Goal: Find specific page/section: Find specific page/section

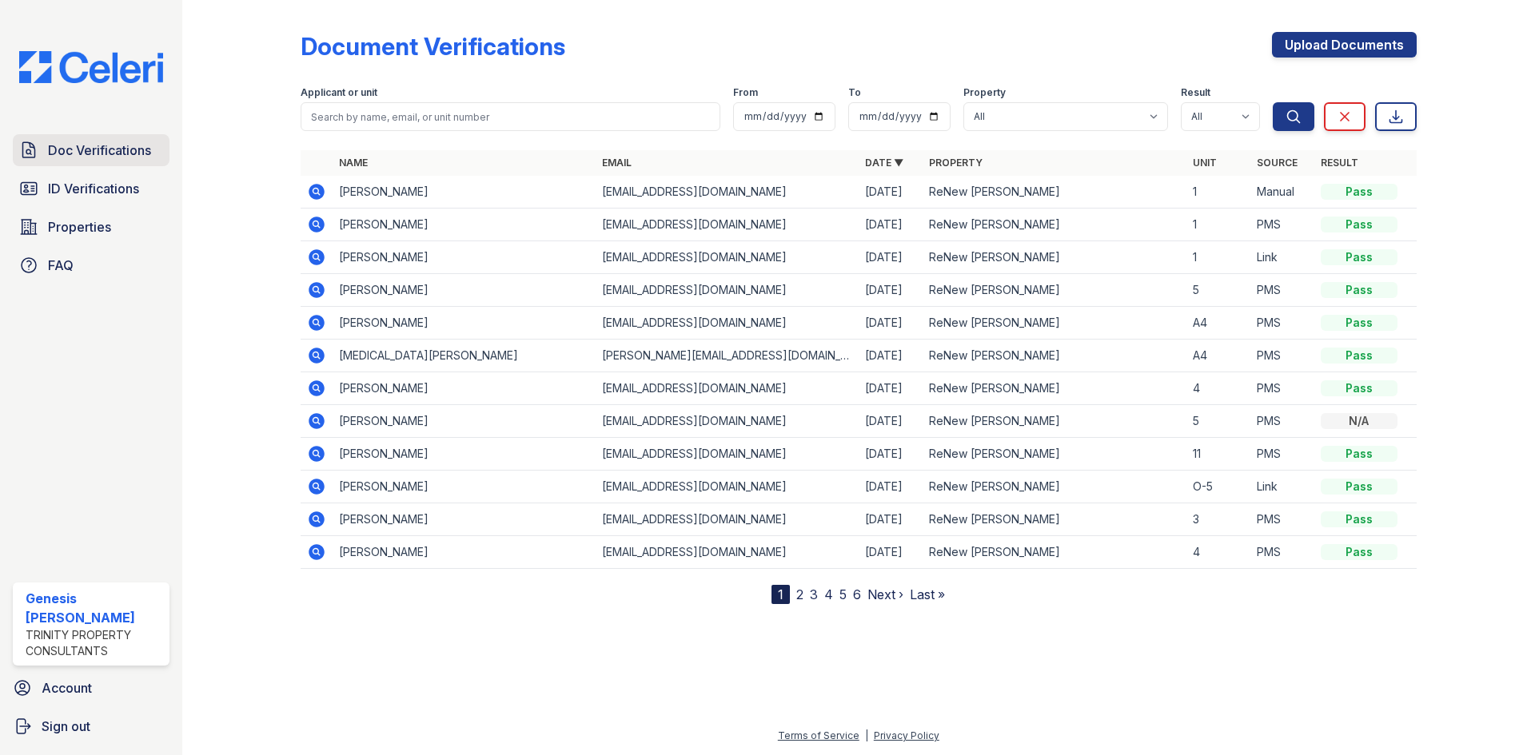
click at [77, 154] on span "Doc Verifications" at bounding box center [99, 150] width 103 height 19
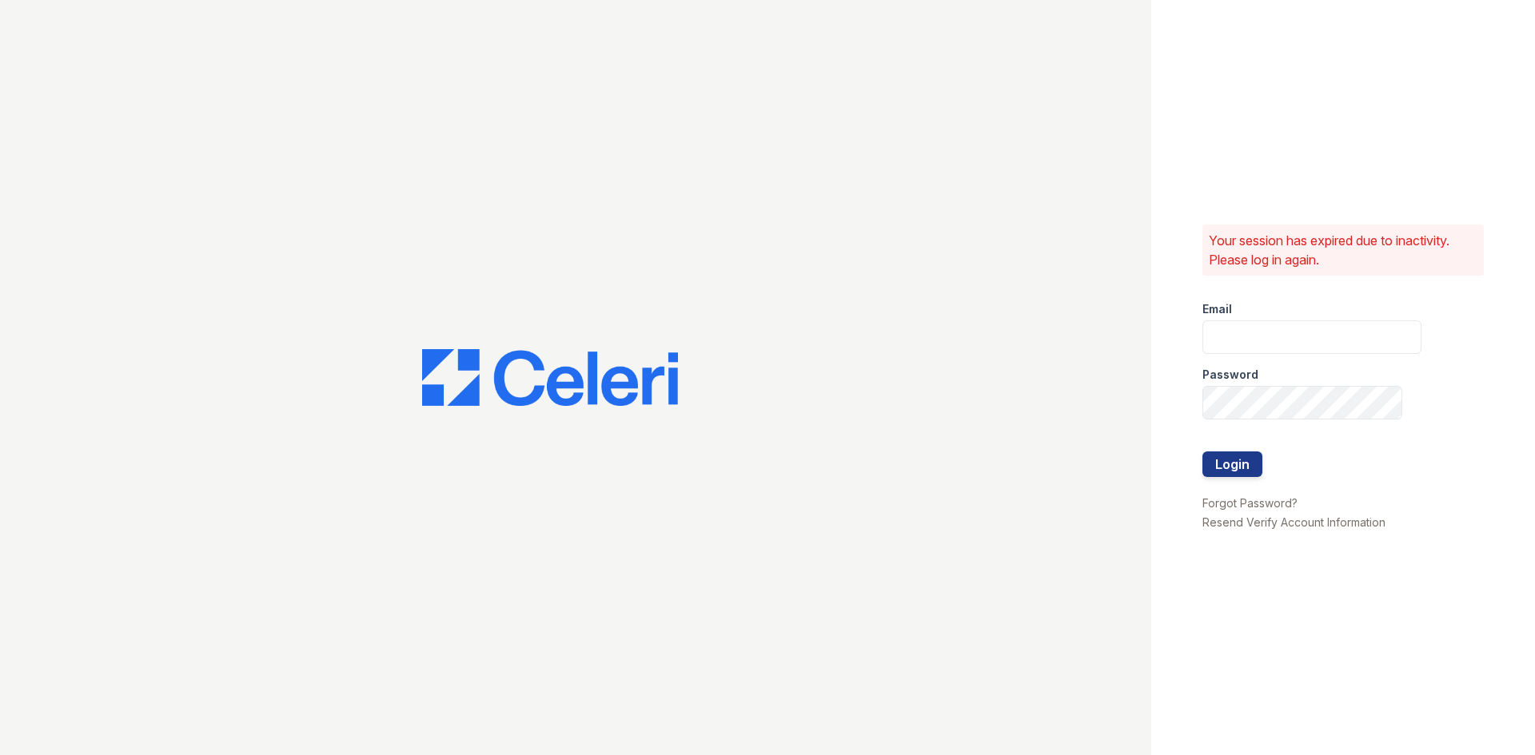
type input "grosariogaro@trinity-pm.com"
click at [1240, 460] on button "Login" at bounding box center [1232, 465] width 60 height 26
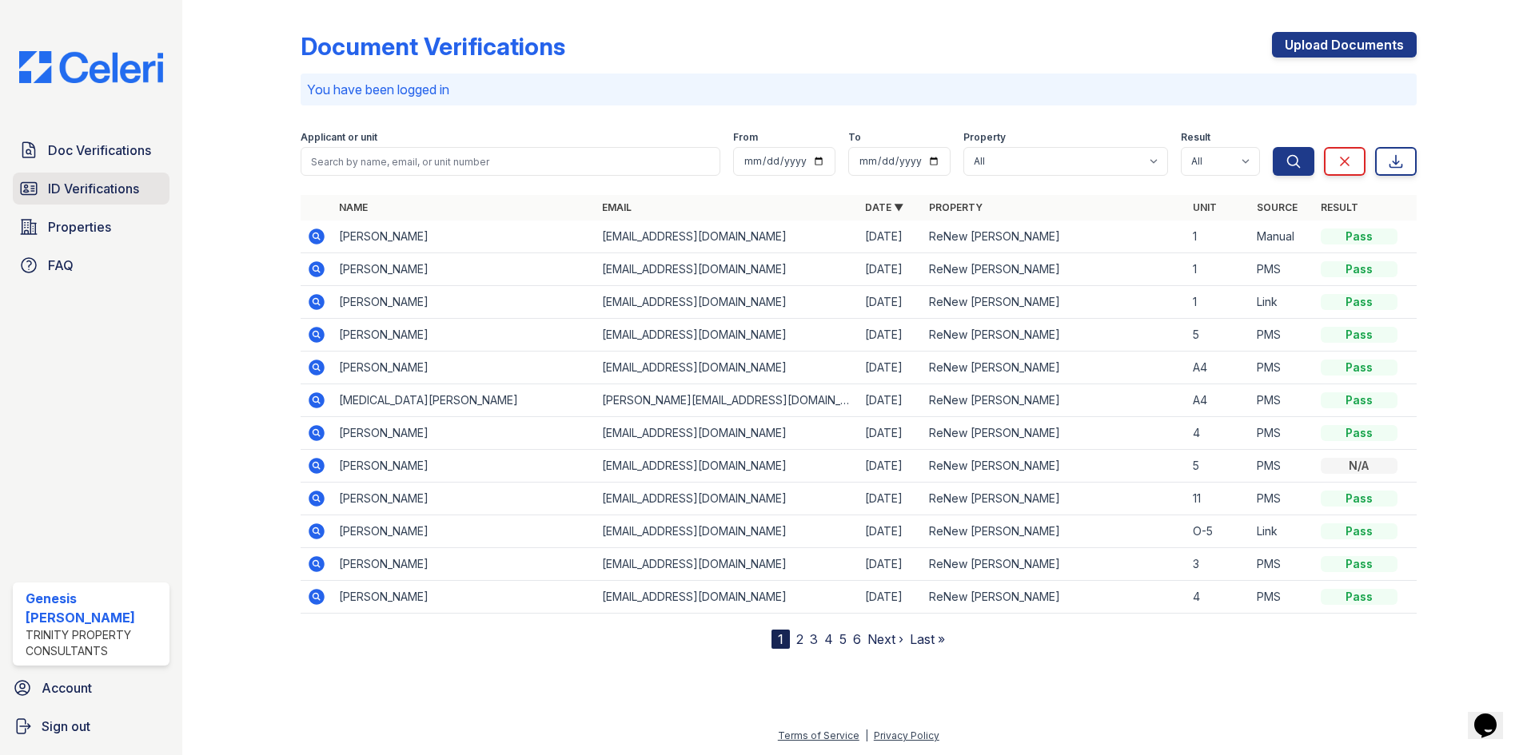
click at [97, 188] on span "ID Verifications" at bounding box center [93, 188] width 91 height 19
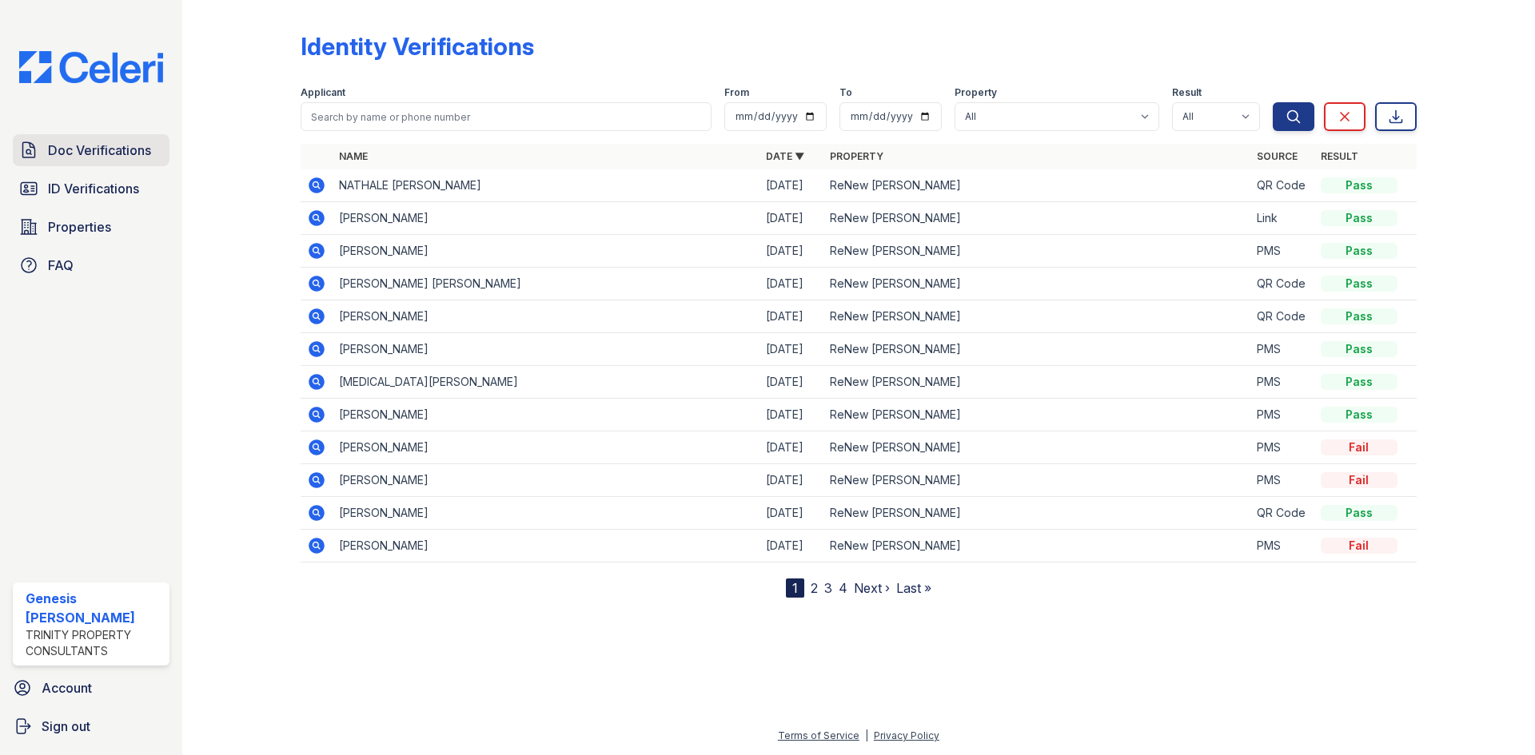
click at [85, 150] on span "Doc Verifications" at bounding box center [99, 150] width 103 height 19
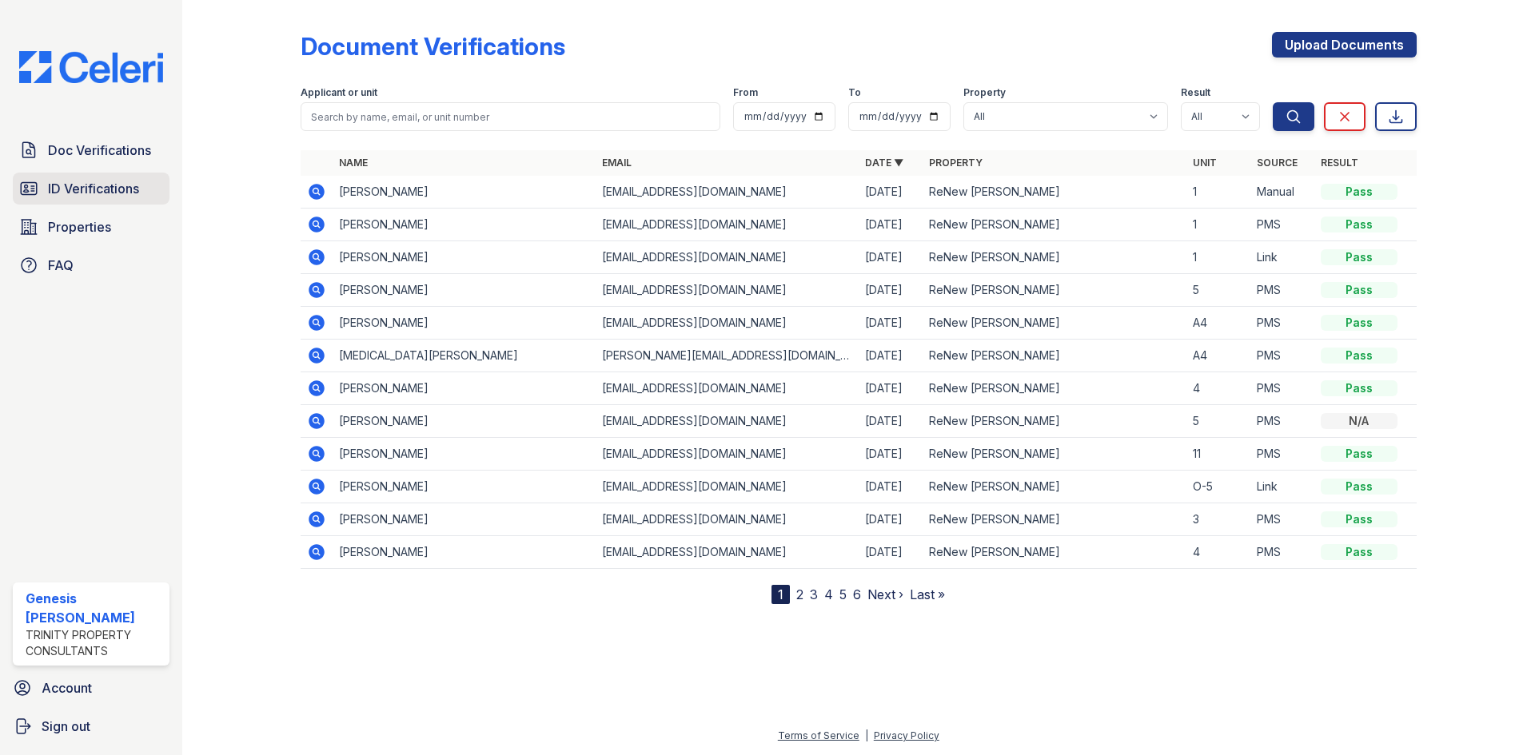
click at [98, 180] on span "ID Verifications" at bounding box center [93, 188] width 91 height 19
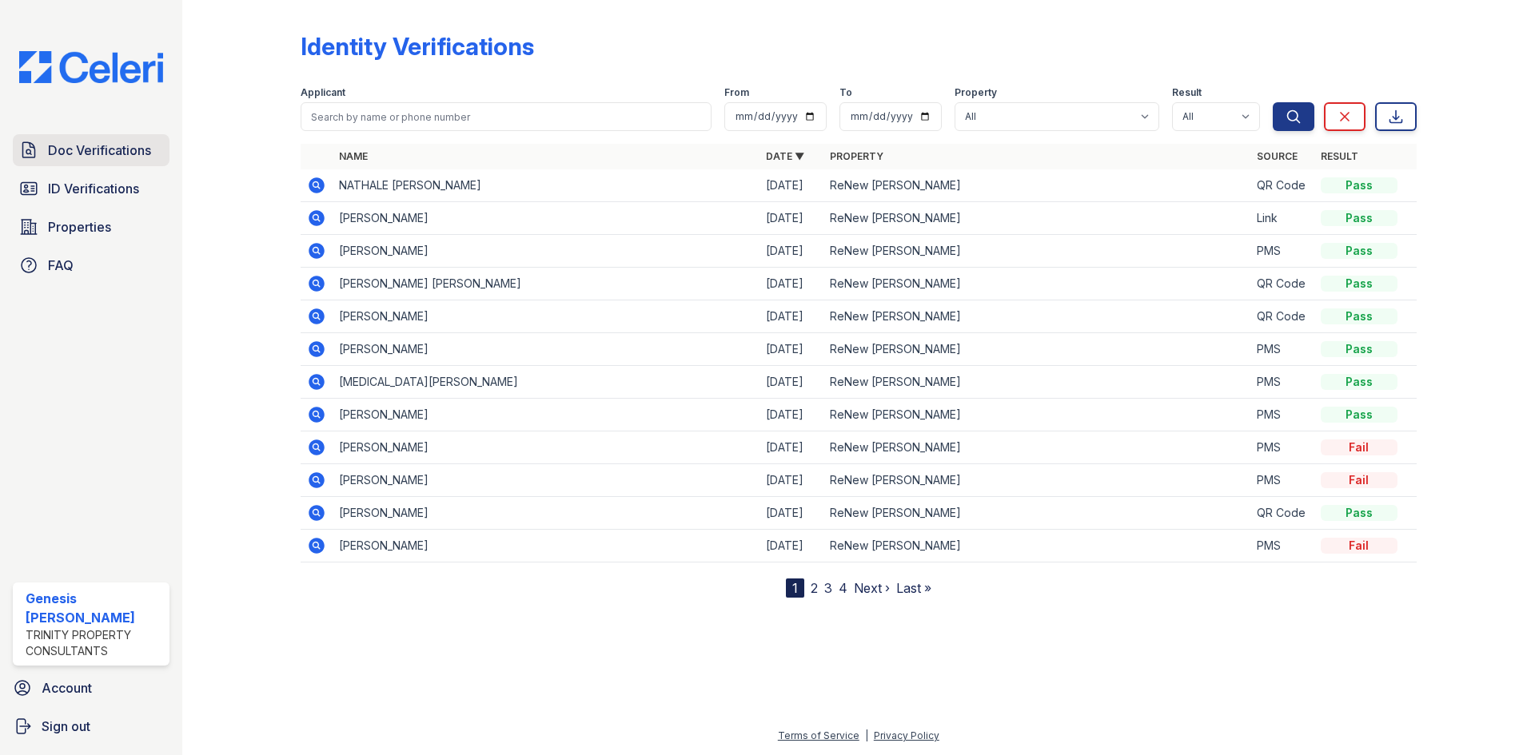
click at [100, 150] on span "Doc Verifications" at bounding box center [99, 150] width 103 height 19
